Goal: Task Accomplishment & Management: Manage account settings

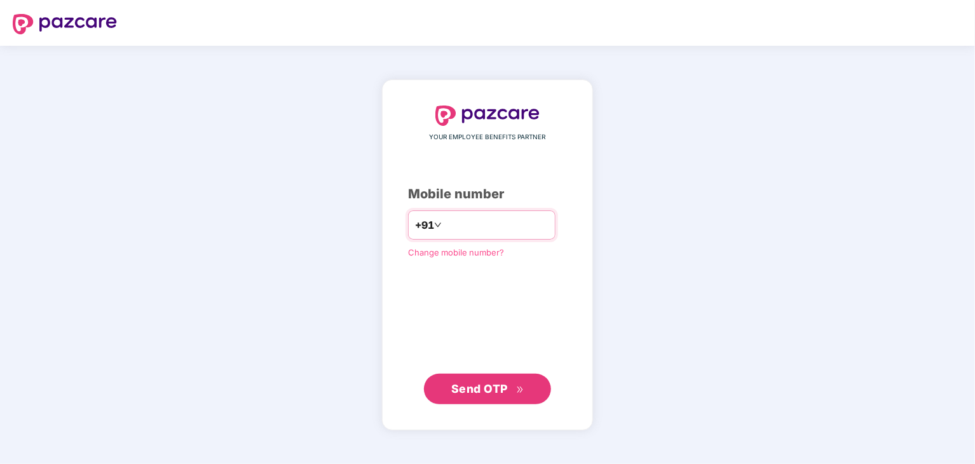
click at [469, 226] on input "number" at bounding box center [497, 225] width 104 height 20
type input "**********"
click at [486, 390] on span "Send OTP" at bounding box center [479, 388] width 57 height 13
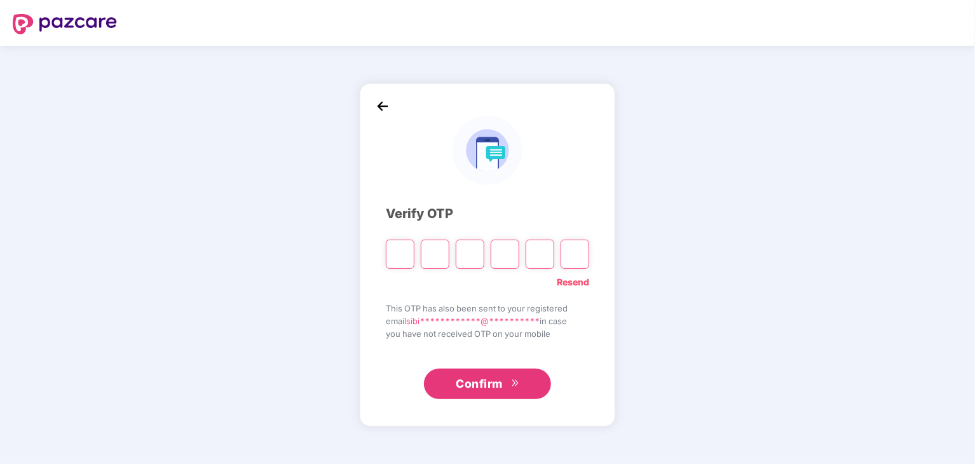
type input "*"
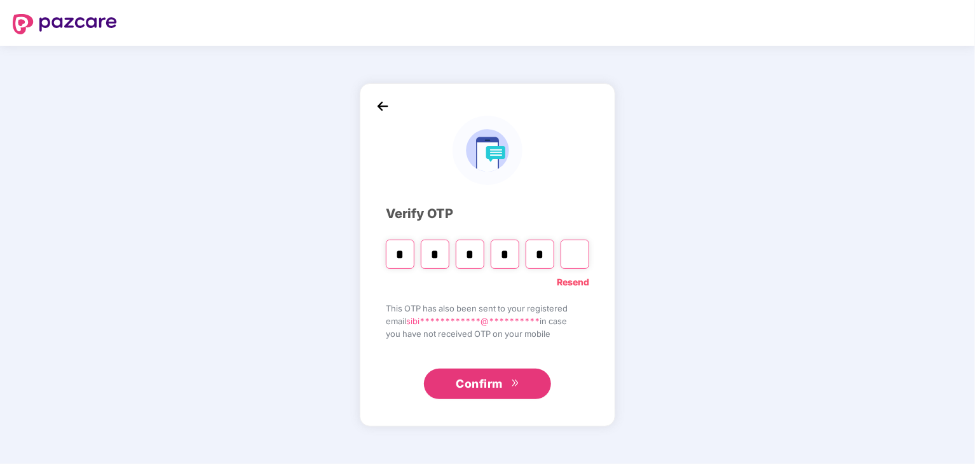
type input "*"
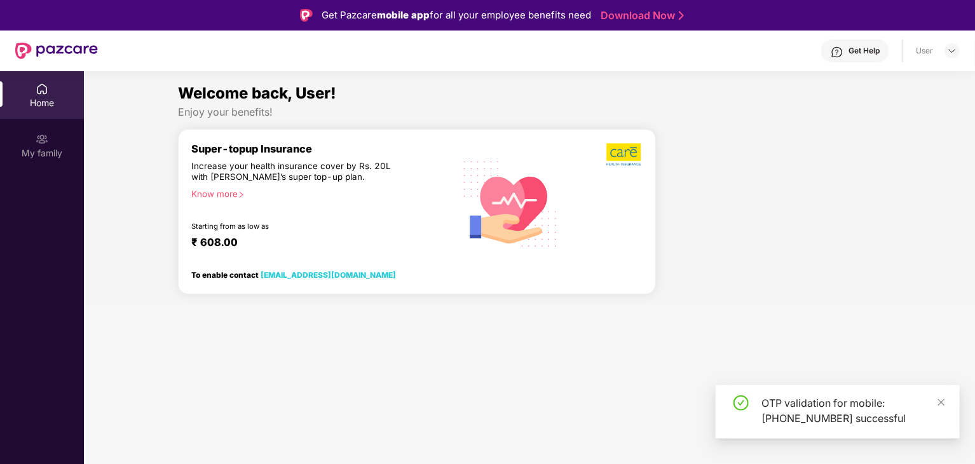
click at [842, 55] on img at bounding box center [837, 52] width 13 height 13
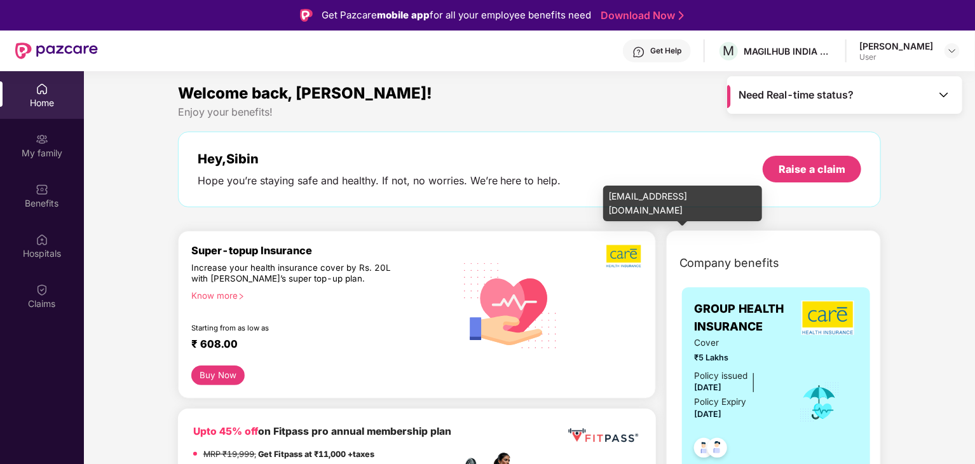
drag, startPoint x: 626, startPoint y: 220, endPoint x: 968, endPoint y: 231, distance: 342.3
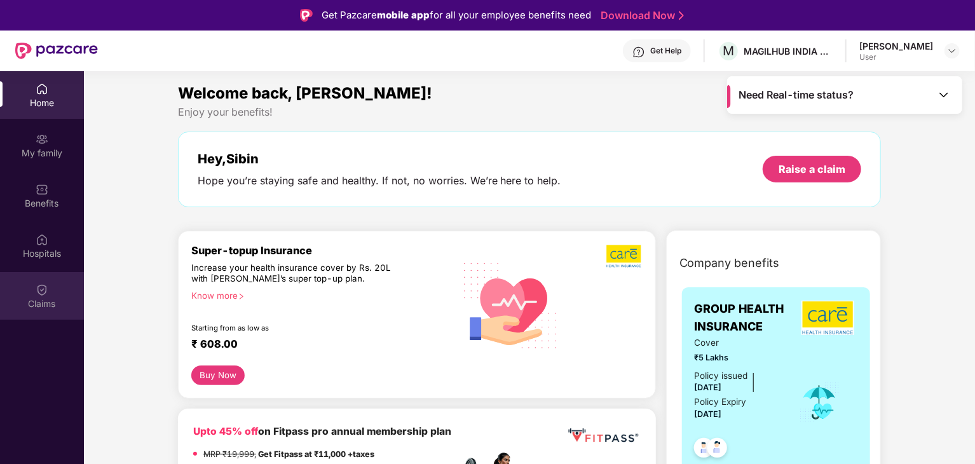
click at [42, 288] on img at bounding box center [42, 290] width 13 height 13
